Goal: Task Accomplishment & Management: Use online tool/utility

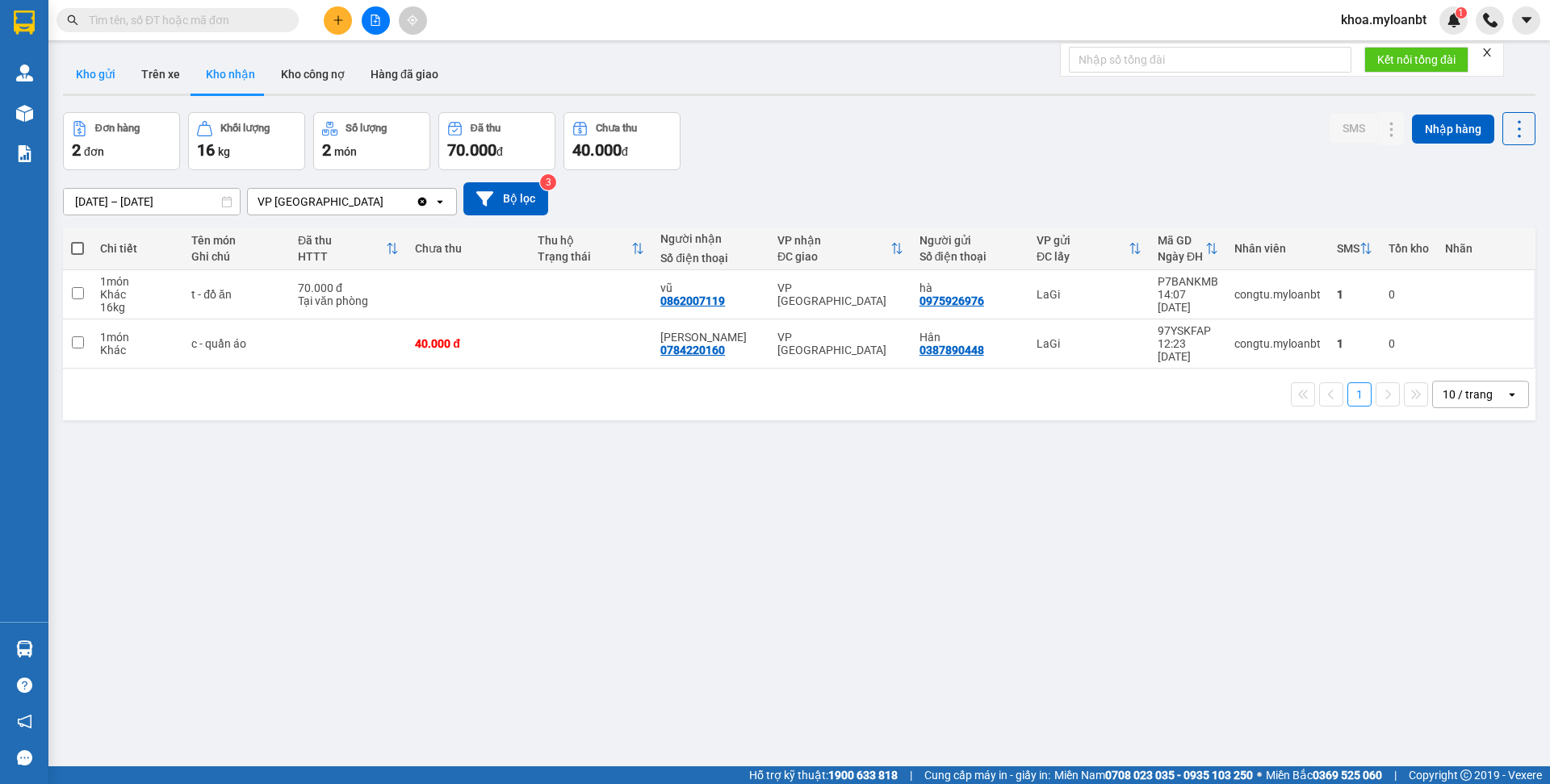
click at [108, 75] on button "Kho gửi" at bounding box center [95, 74] width 65 height 39
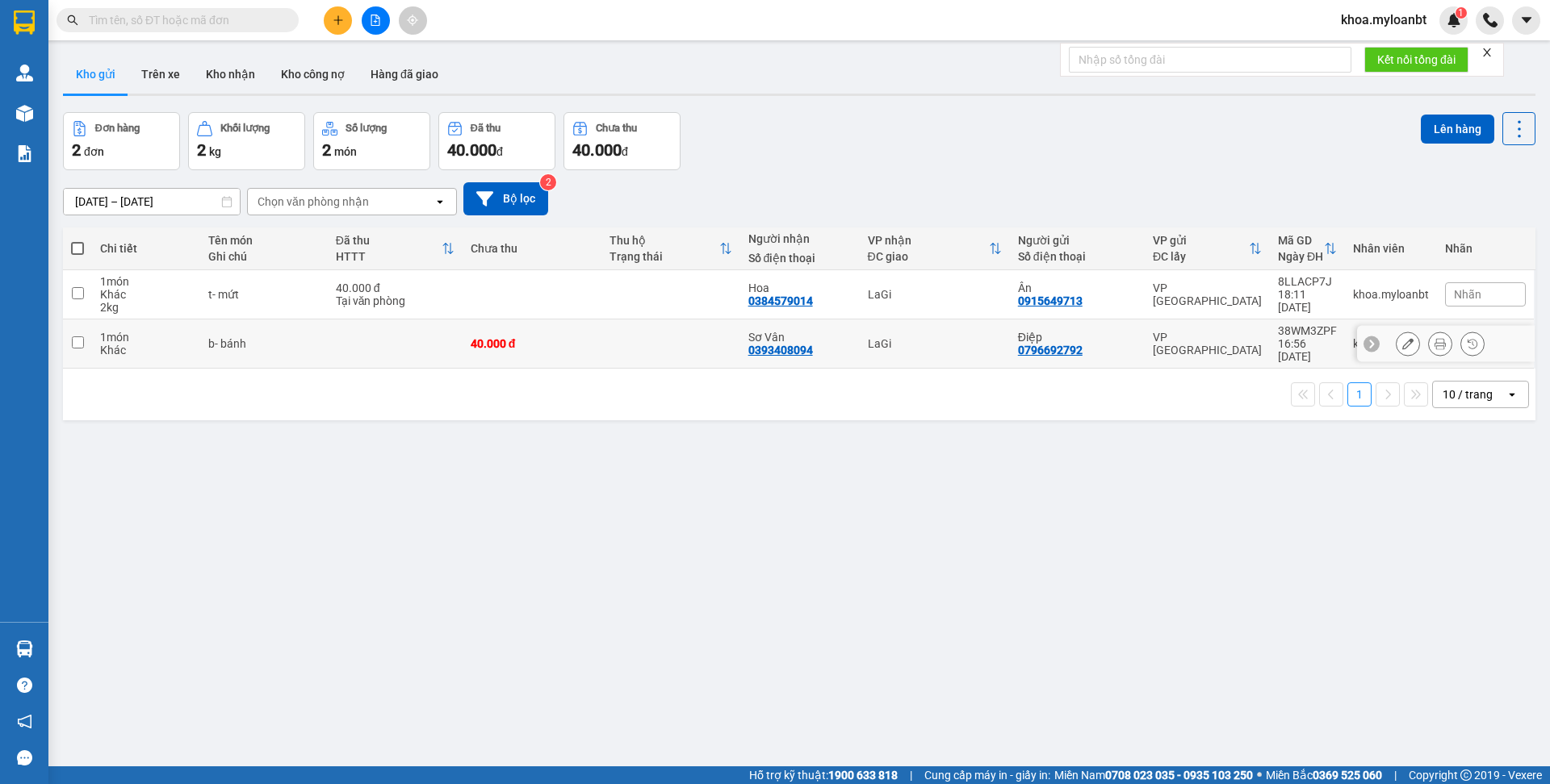
drag, startPoint x: 324, startPoint y: 338, endPoint x: 322, endPoint y: 316, distance: 22.1
click at [327, 338] on td at bounding box center [394, 344] width 135 height 49
checkbox input "true"
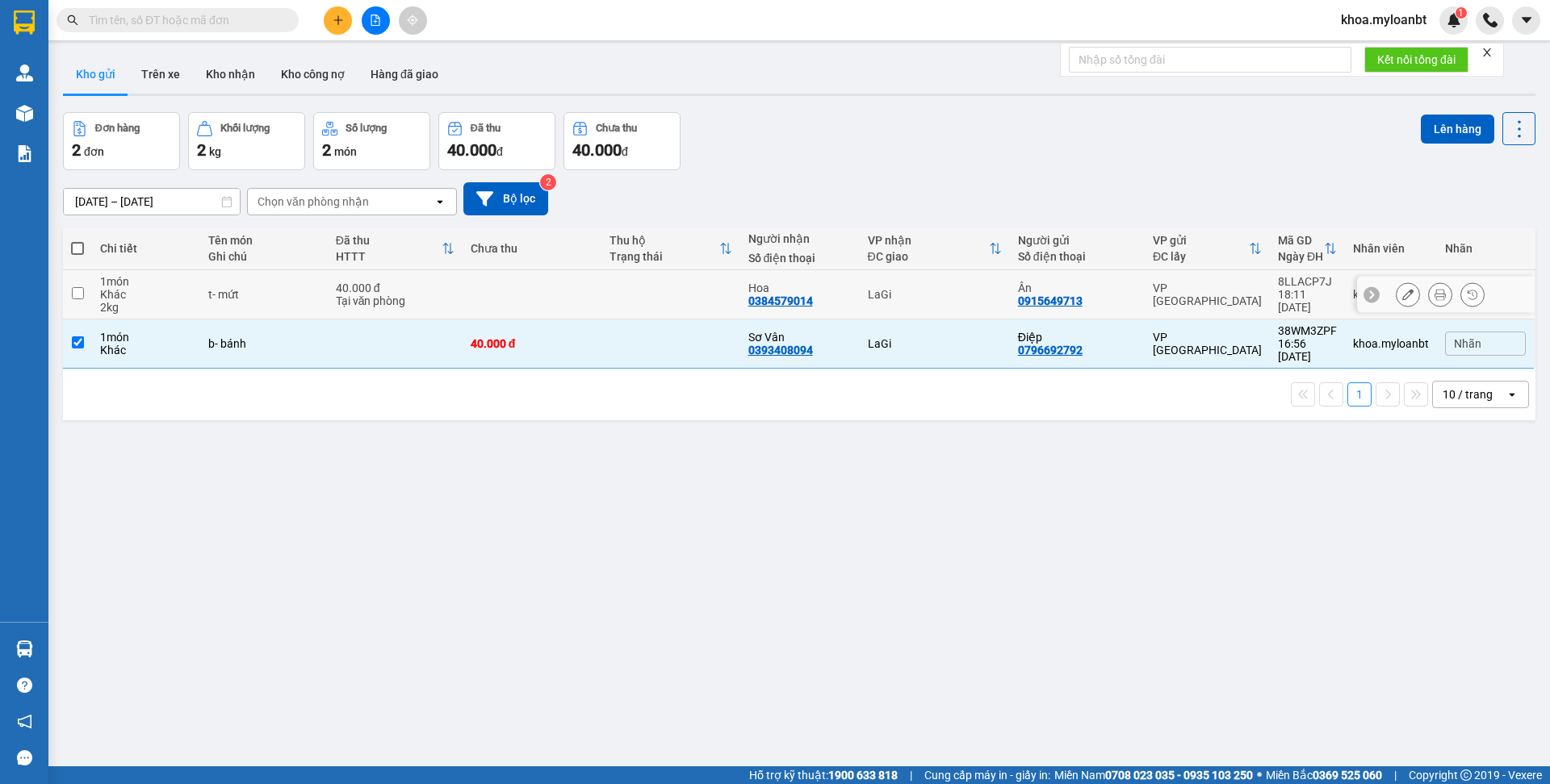
click at [327, 297] on td "40.000 đ Tại văn phòng" at bounding box center [394, 294] width 135 height 49
checkbox input "true"
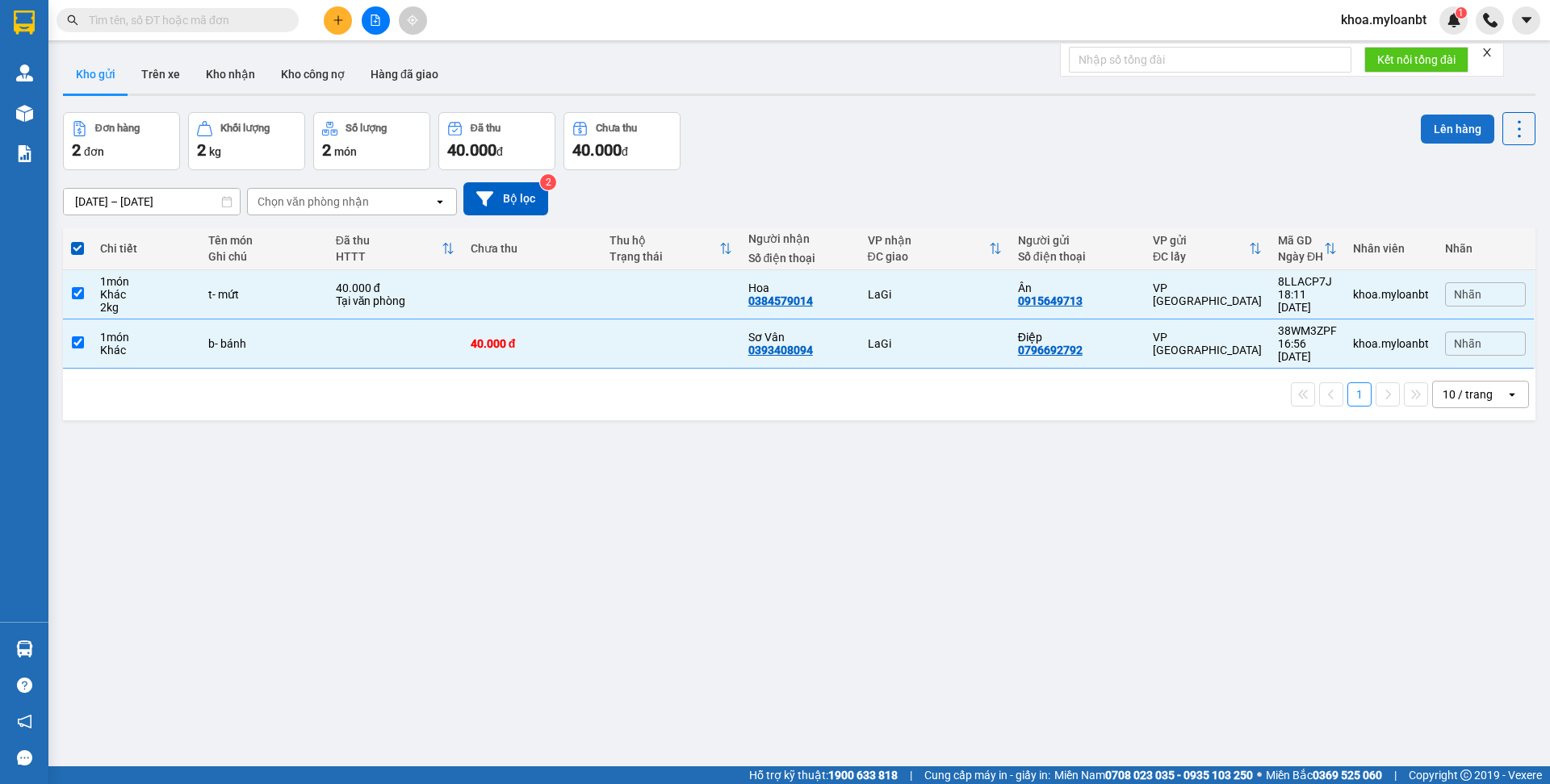
click at [1427, 136] on button "Lên hàng" at bounding box center [1457, 129] width 74 height 29
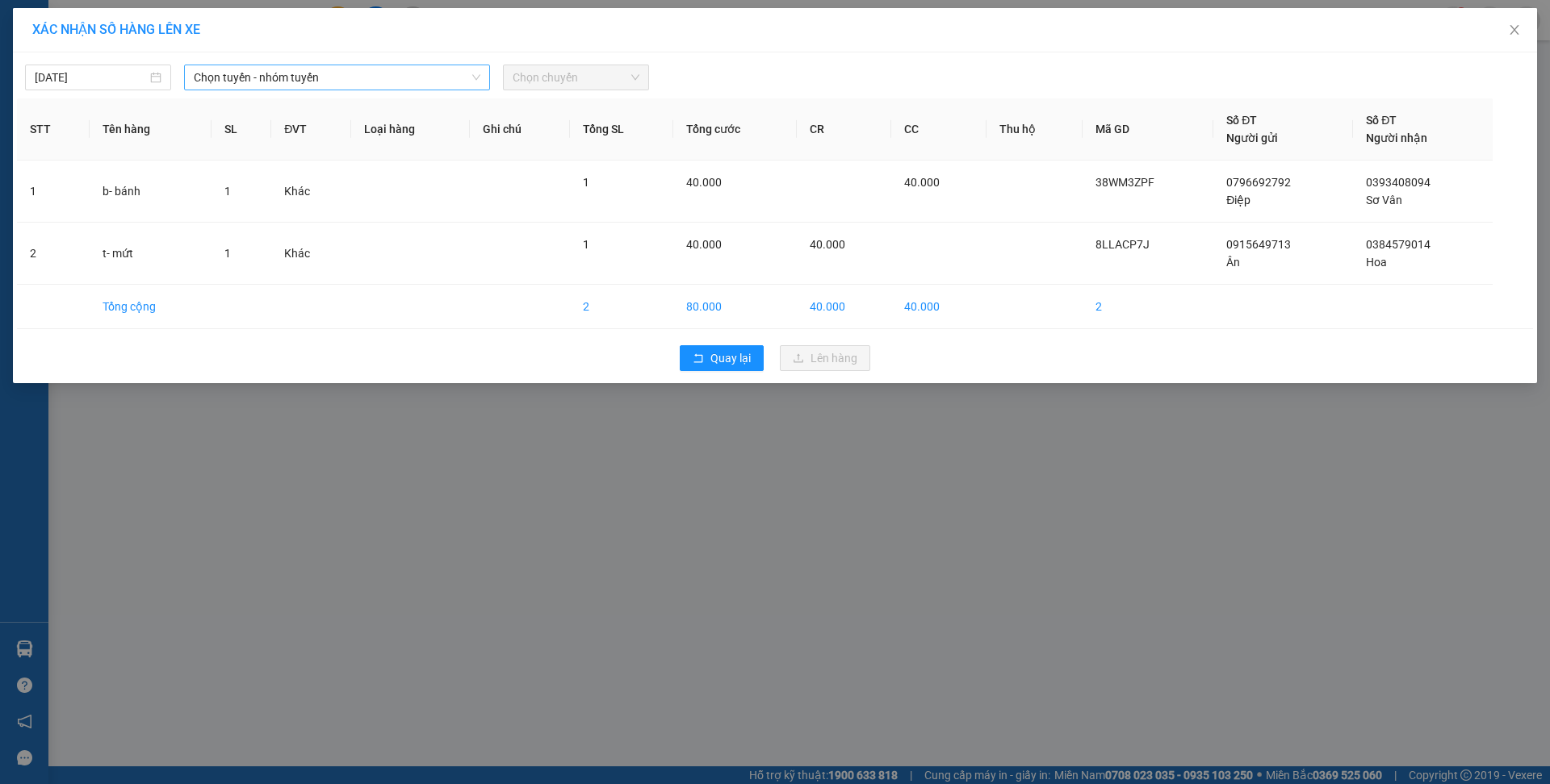
click at [289, 87] on span "Chọn tuyến - nhóm tuyến" at bounding box center [337, 77] width 286 height 24
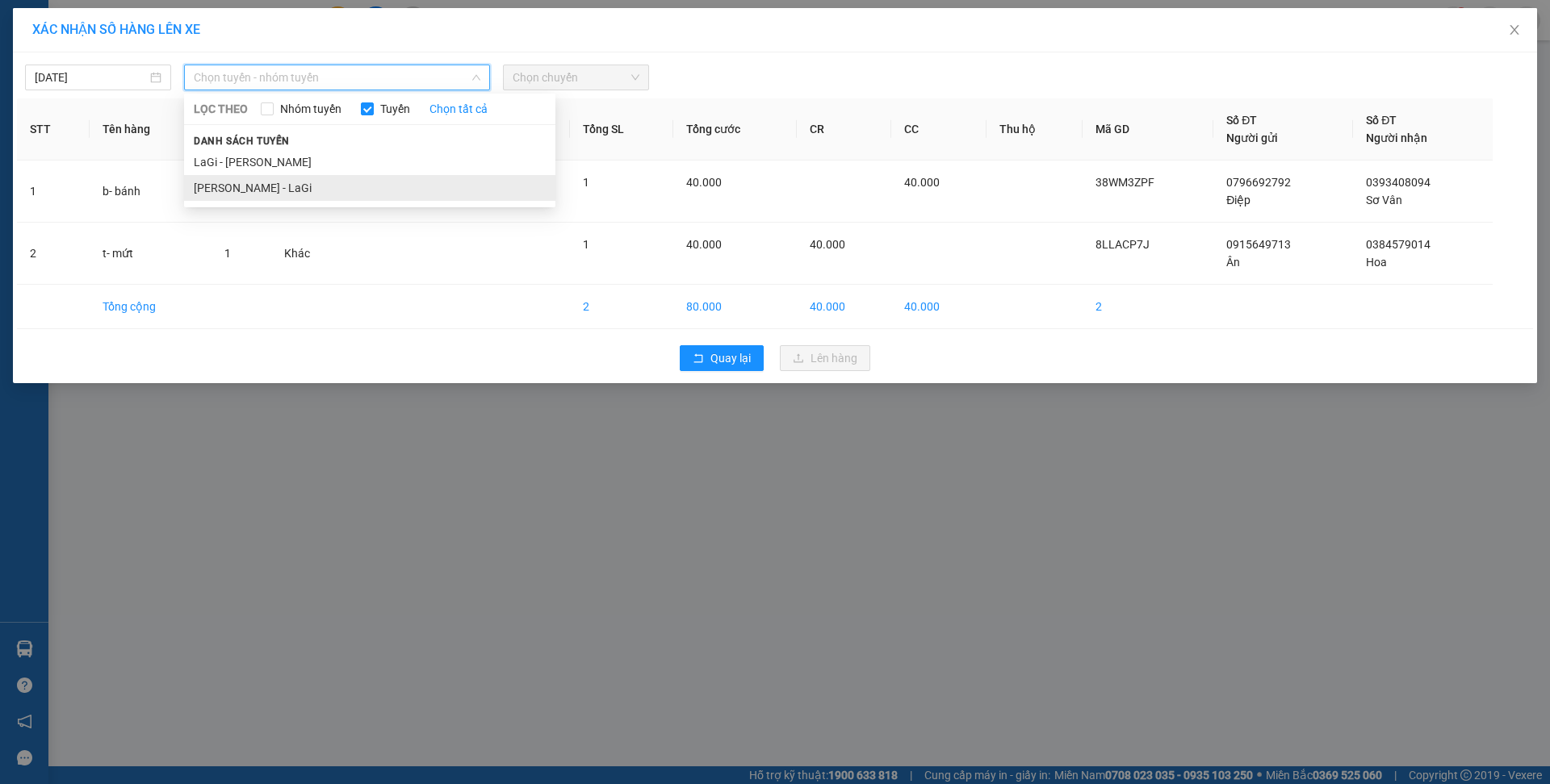
click at [249, 177] on li "[PERSON_NAME] - LaGi" at bounding box center [369, 188] width 371 height 26
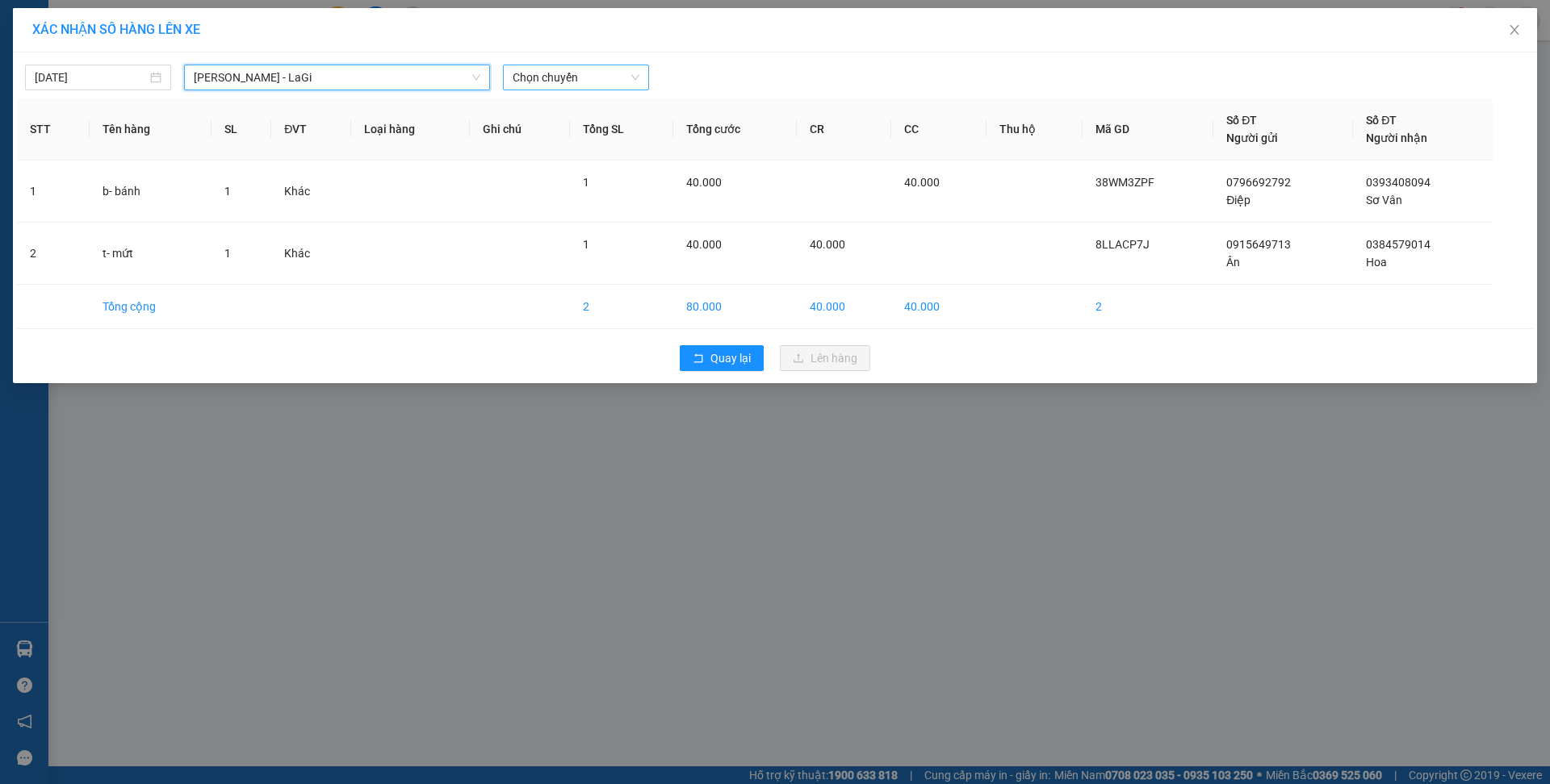
click at [590, 84] on span "Chọn chuyến" at bounding box center [576, 77] width 127 height 24
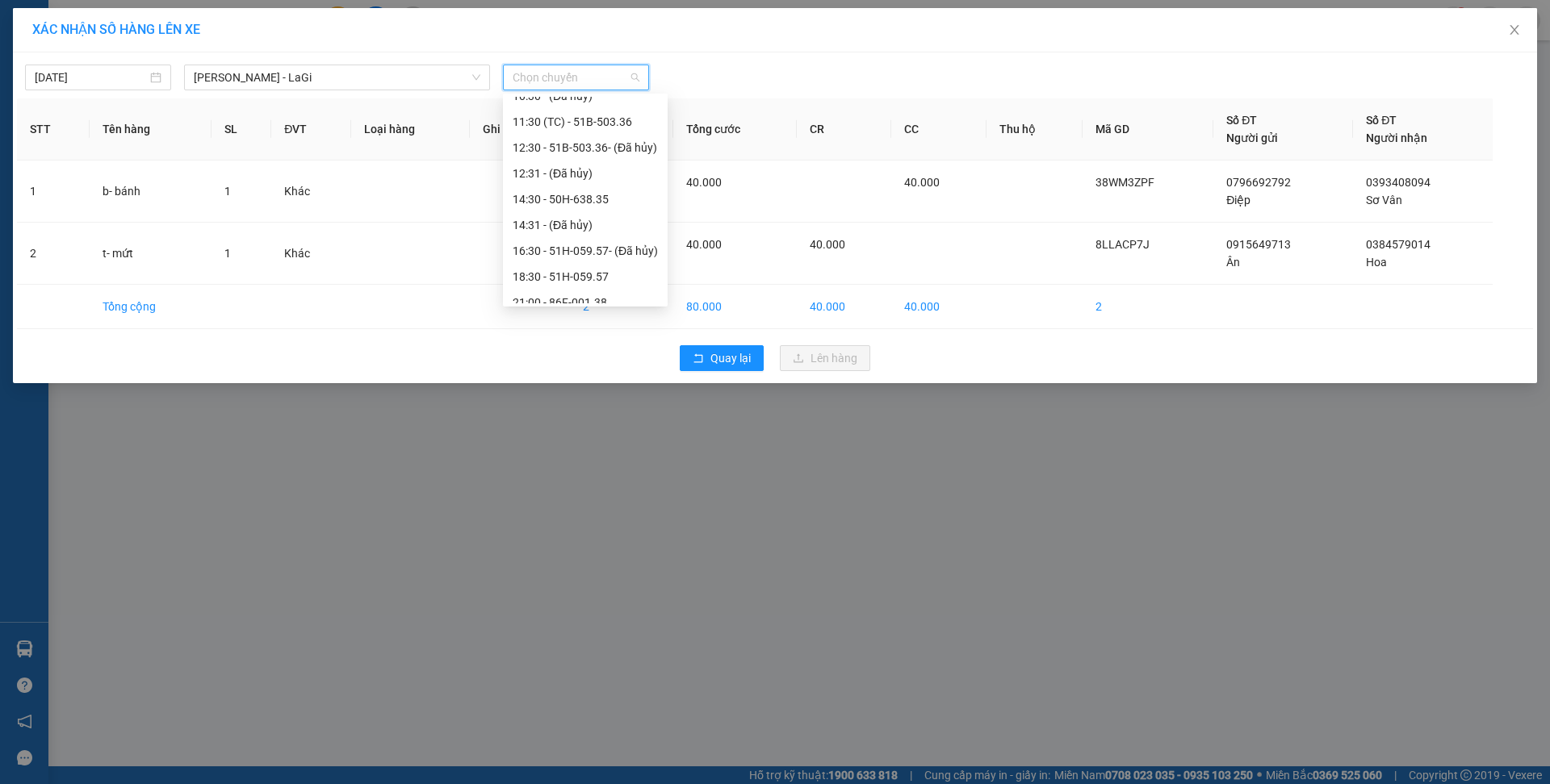
scroll to position [155, 0]
click at [645, 268] on div "21:00 - 86F-001.38" at bounding box center [585, 264] width 145 height 18
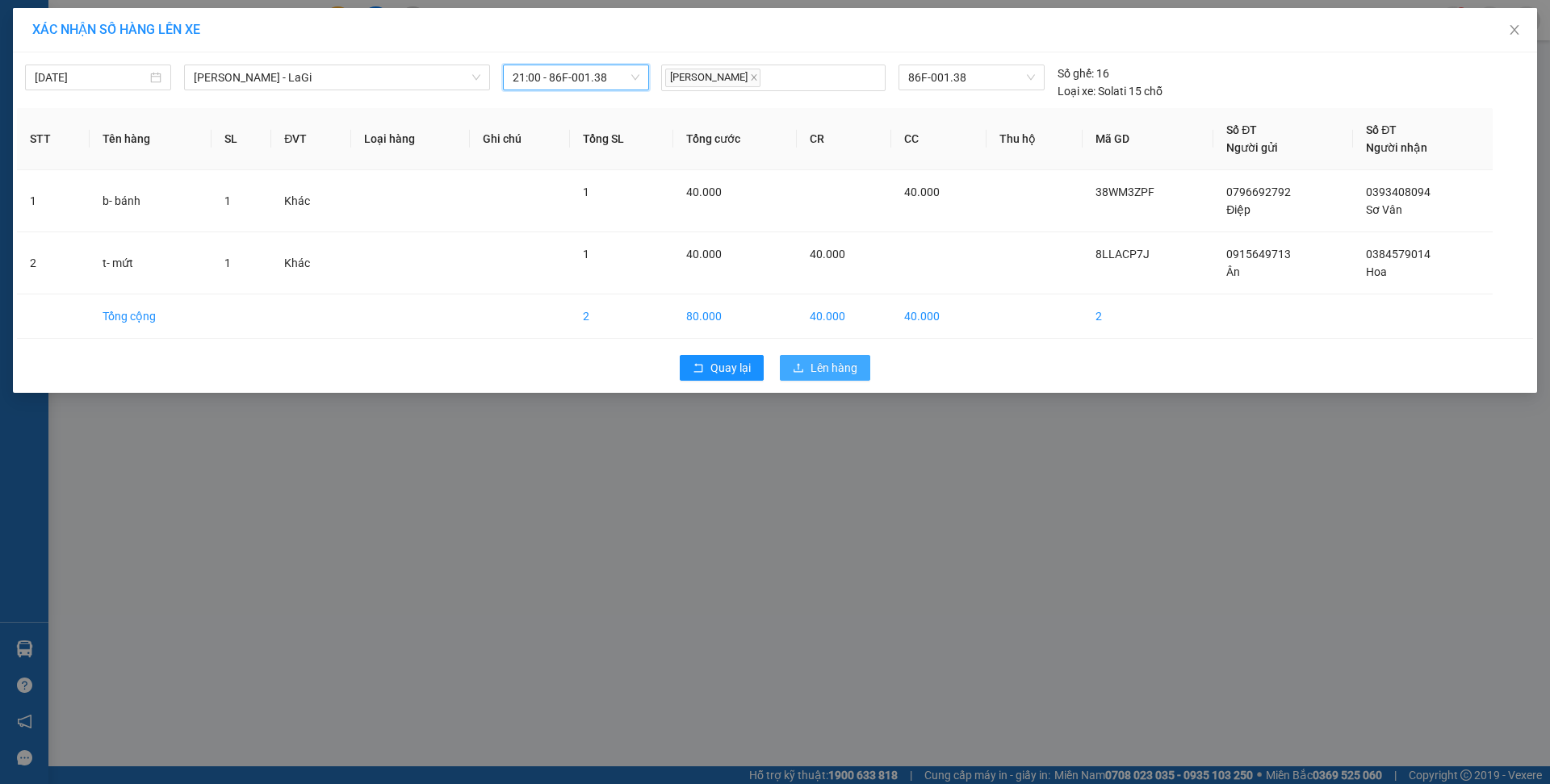
click at [826, 368] on span "Lên hàng" at bounding box center [833, 368] width 47 height 18
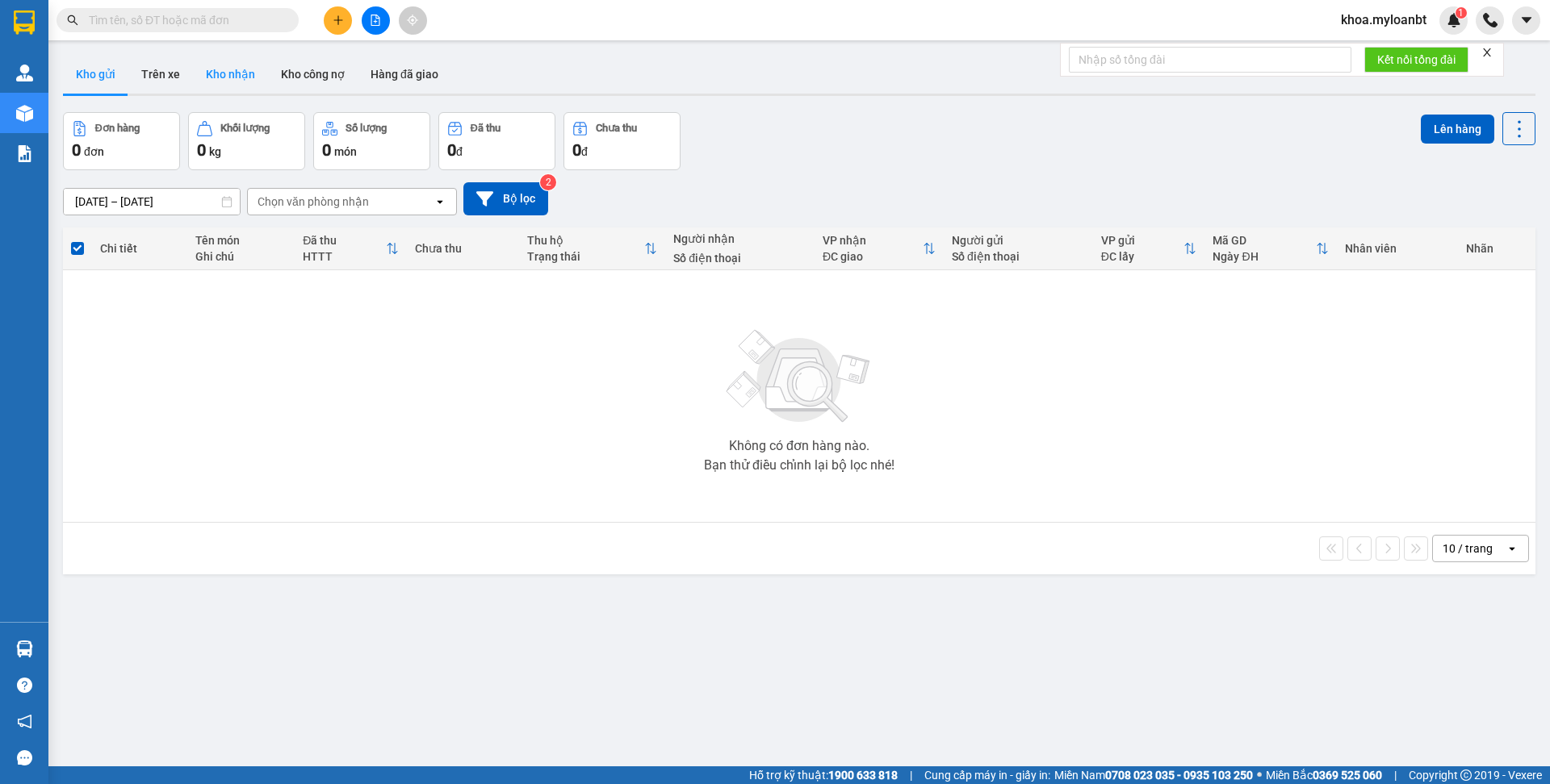
click at [220, 79] on button "Kho nhận" at bounding box center [231, 74] width 75 height 39
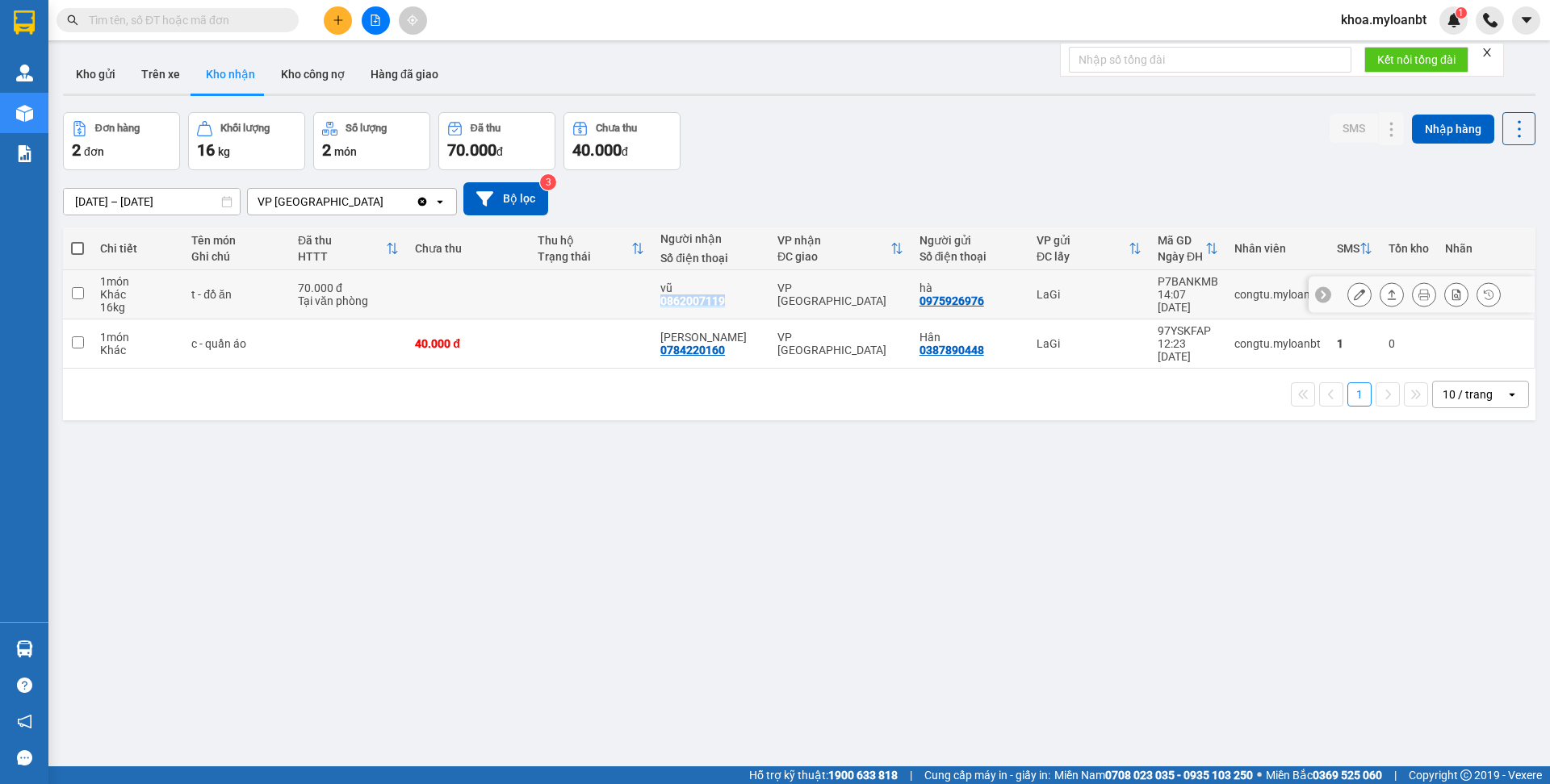
drag, startPoint x: 655, startPoint y: 304, endPoint x: 730, endPoint y: 300, distance: 75.1
click at [730, 300] on div "vũ 0862007119" at bounding box center [711, 295] width 101 height 26
checkbox input "true"
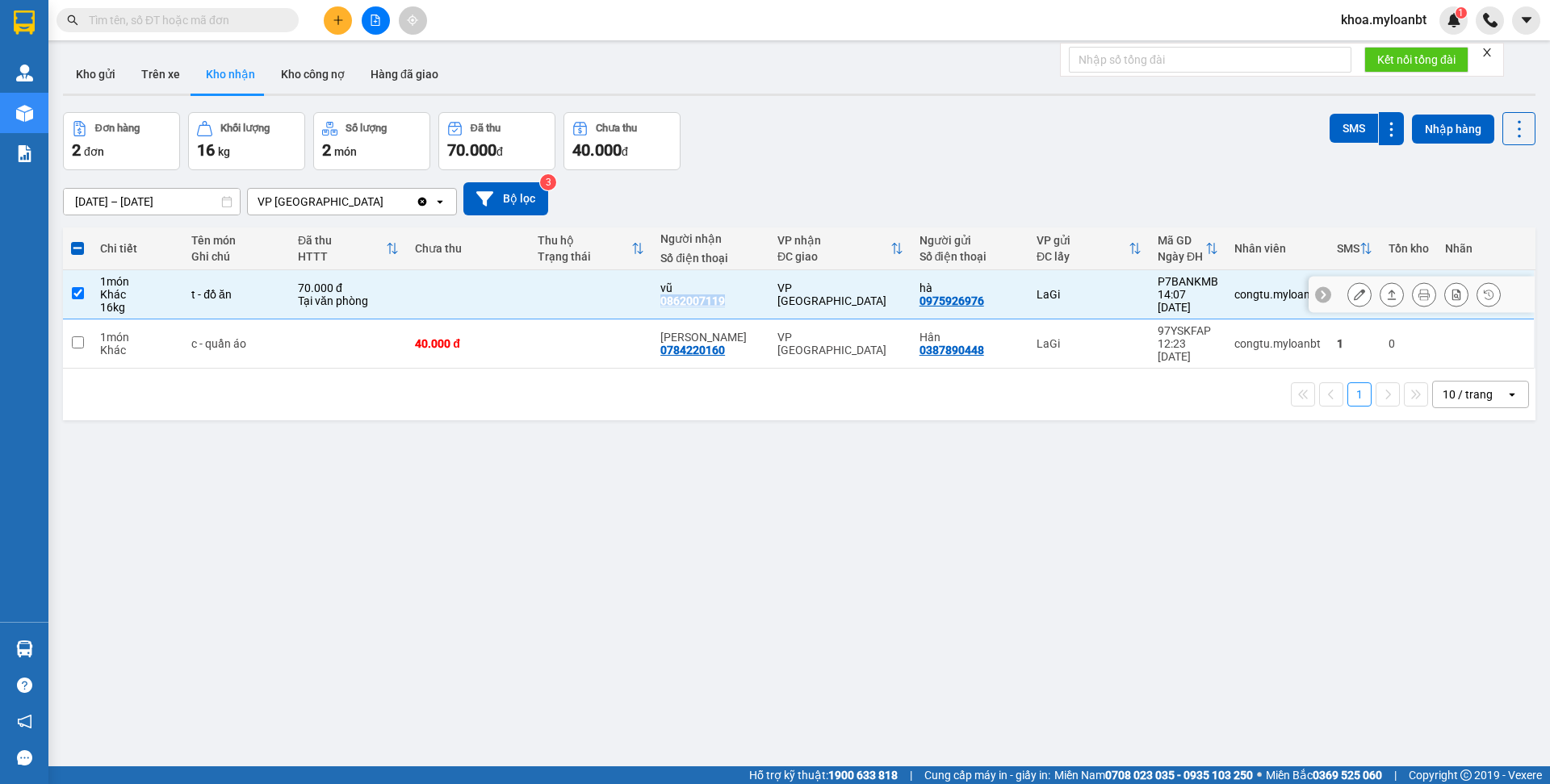
copy div "0862007119"
click at [203, 17] on input "text" at bounding box center [184, 20] width 190 height 18
paste input "0862007119"
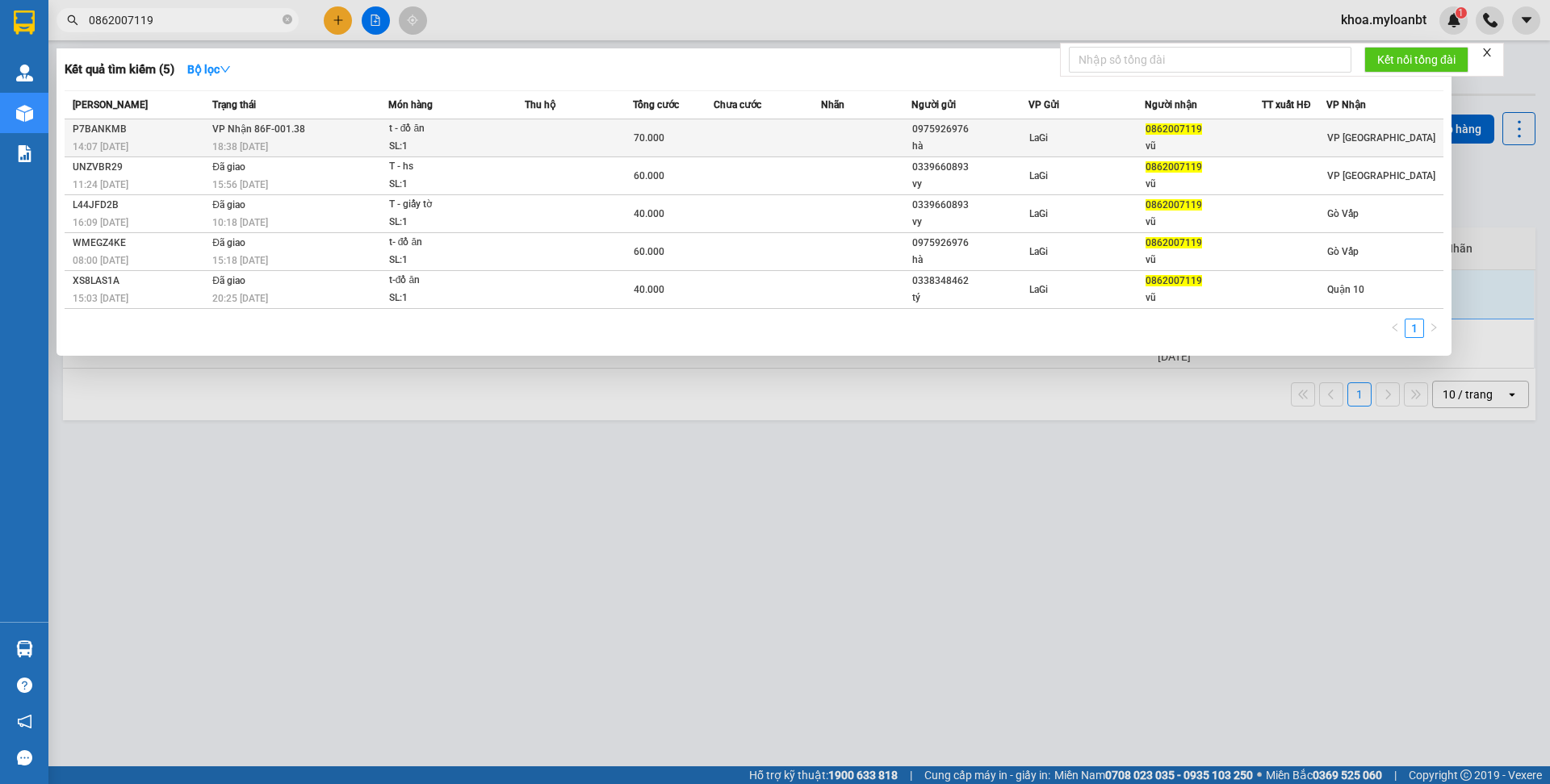
type input "0862007119"
click at [581, 147] on td at bounding box center [579, 138] width 108 height 38
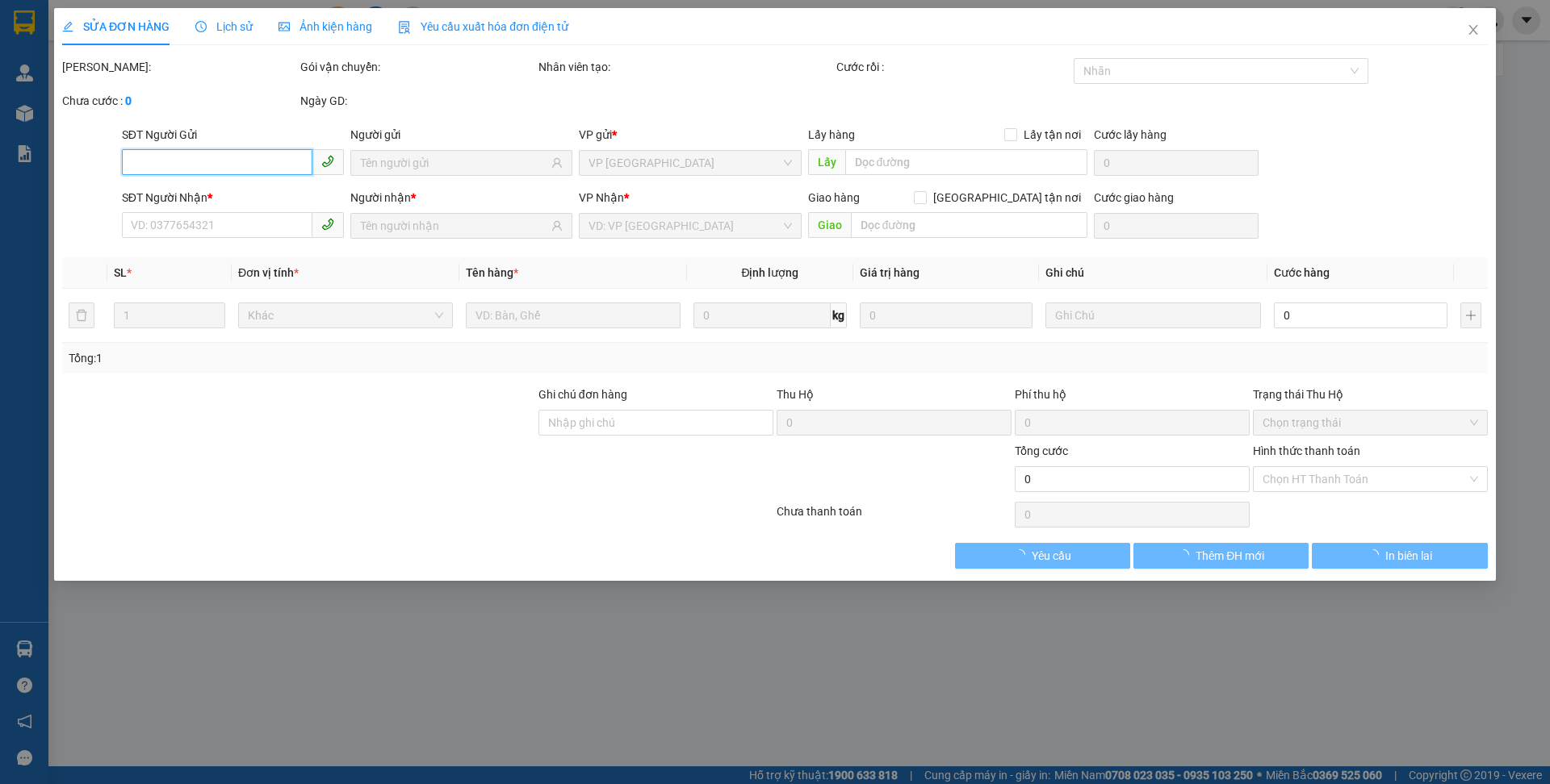
type input "0975926976"
type input "hà"
type input "0862007119"
type input "vũ"
type input "70.000"
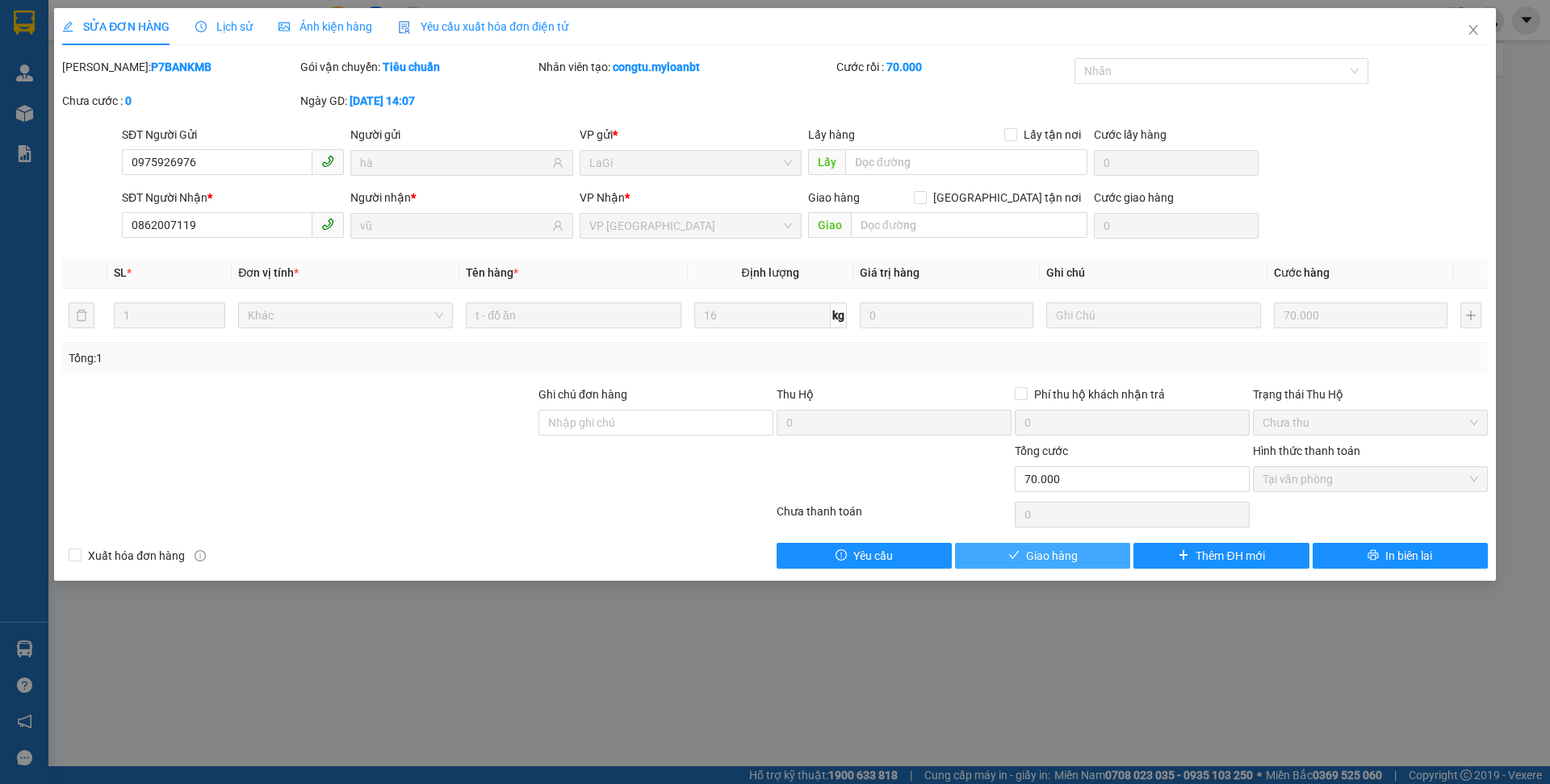
click at [995, 556] on button "Giao hàng" at bounding box center [1042, 556] width 175 height 26
